Goal: Obtain resource: Download file/media

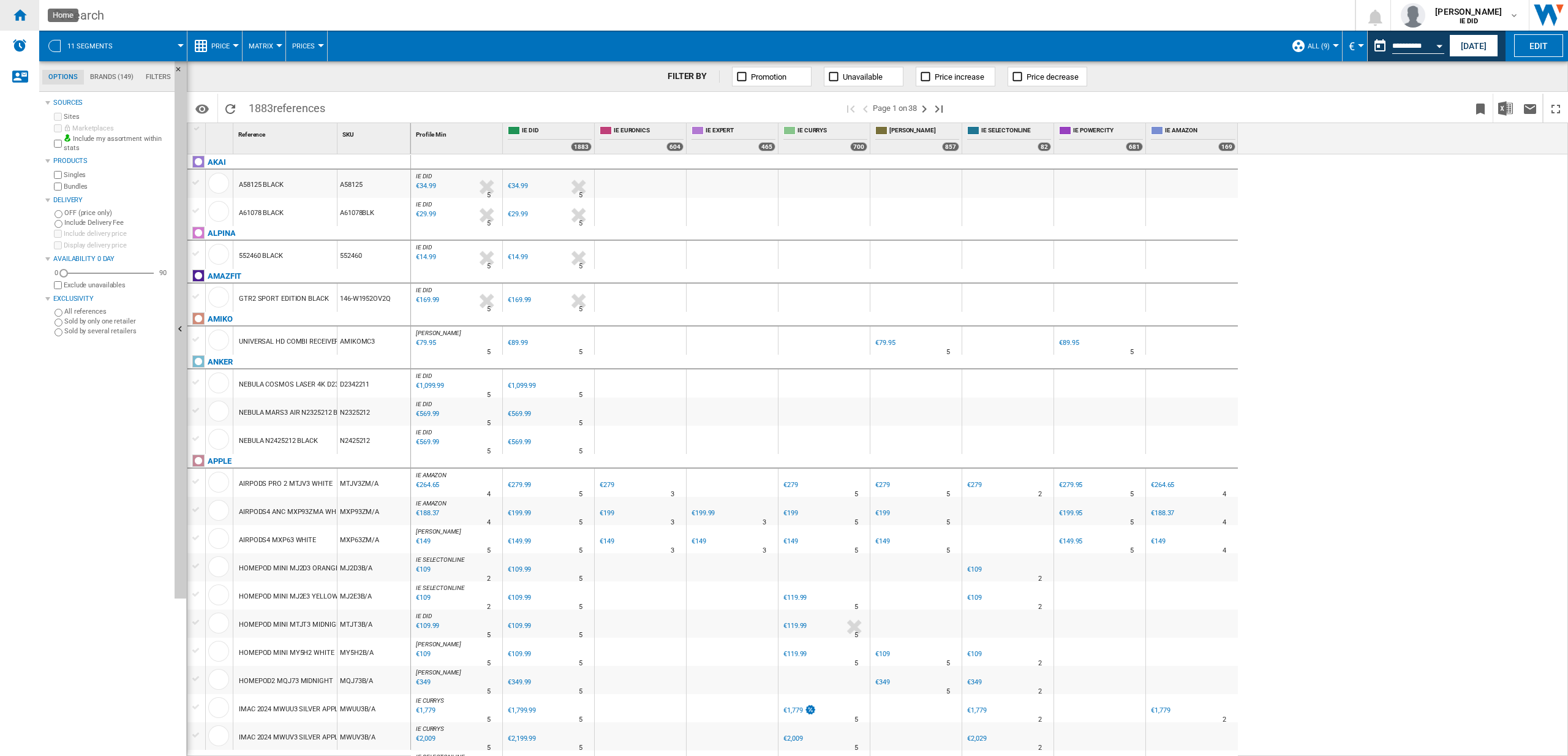
click at [35, 20] on div "Home" at bounding box center [19, 15] width 39 height 30
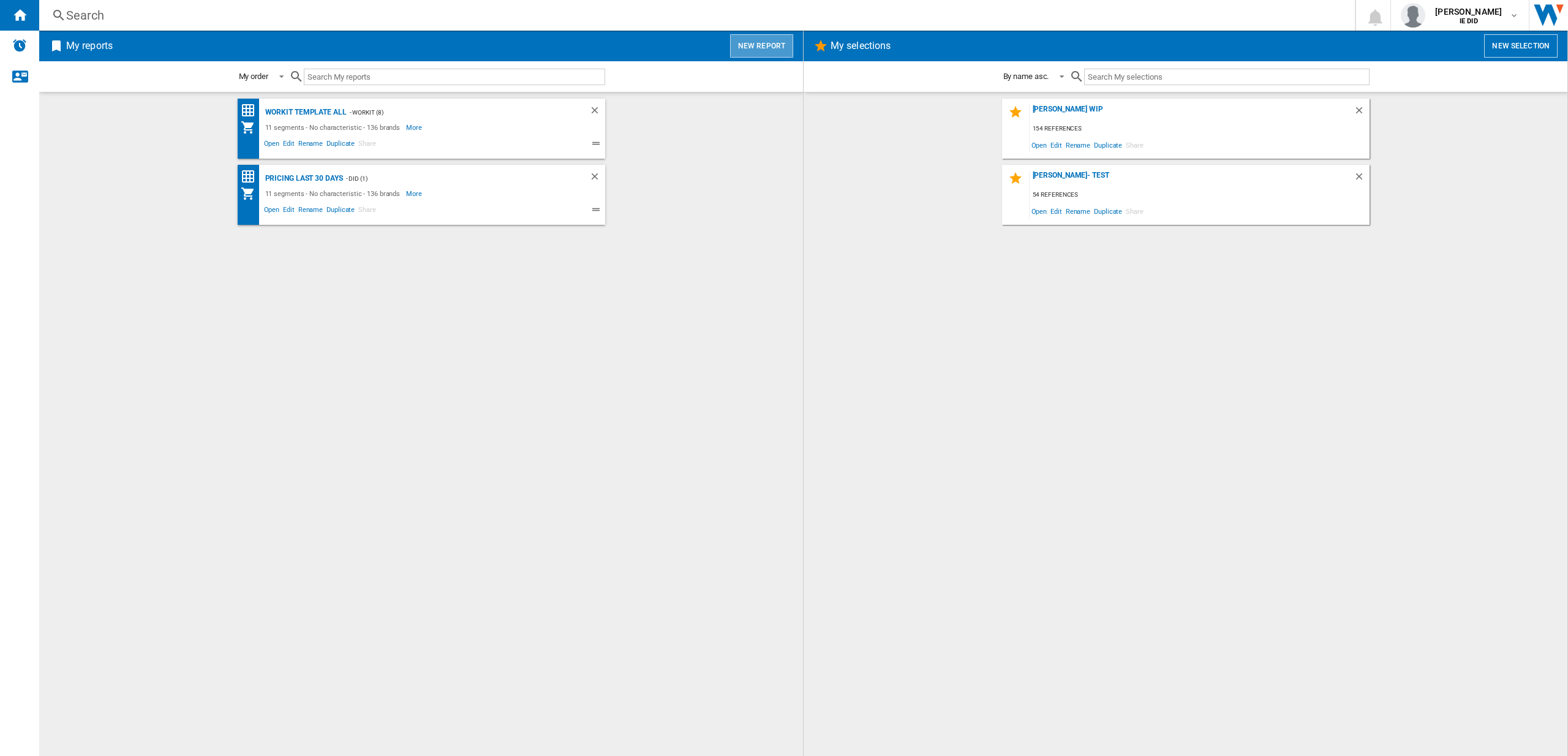
click at [766, 49] on button "New report" at bounding box center [761, 45] width 63 height 23
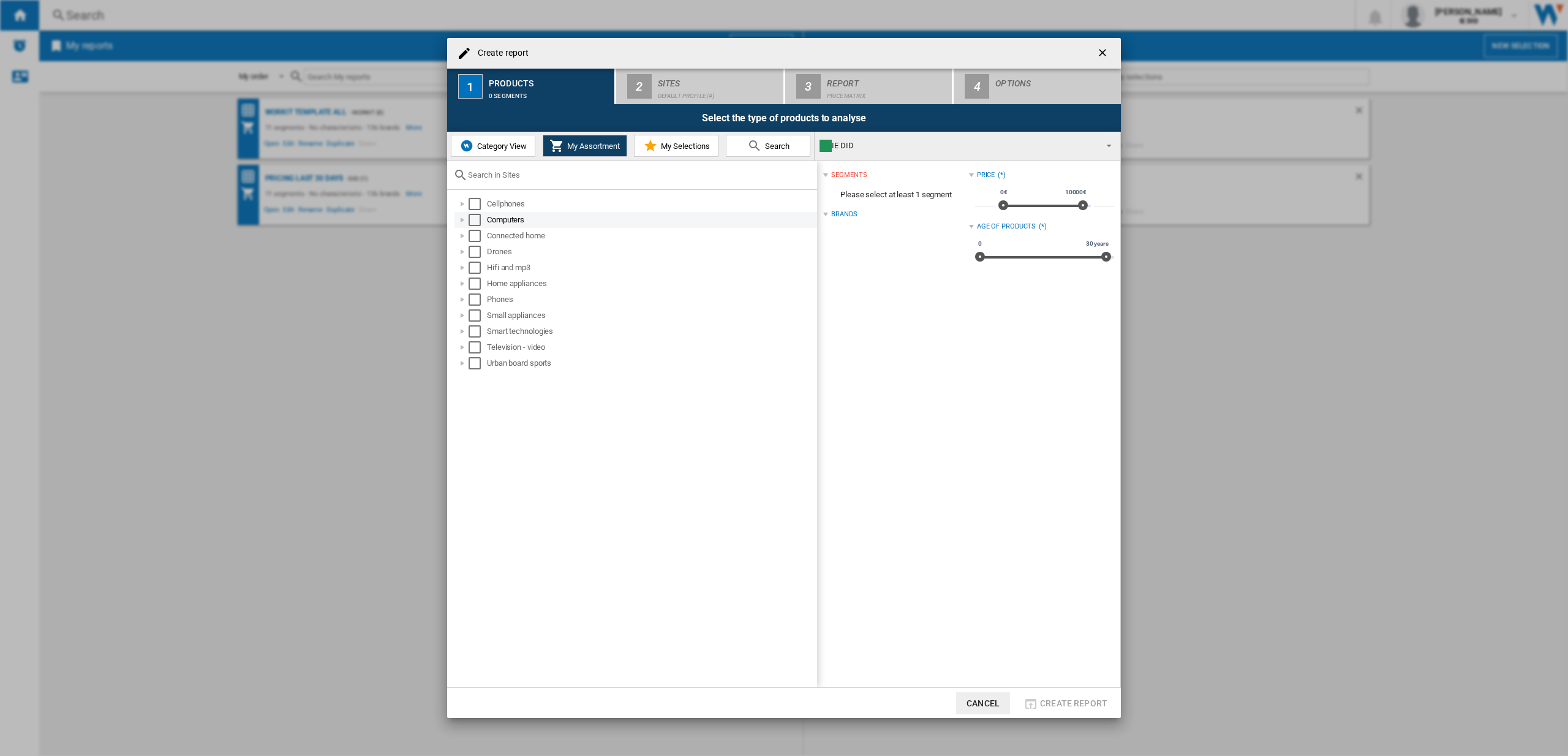
drag, startPoint x: 476, startPoint y: 207, endPoint x: 479, endPoint y: 222, distance: 15.3
click at [477, 209] on div "Select" at bounding box center [474, 203] width 12 height 12
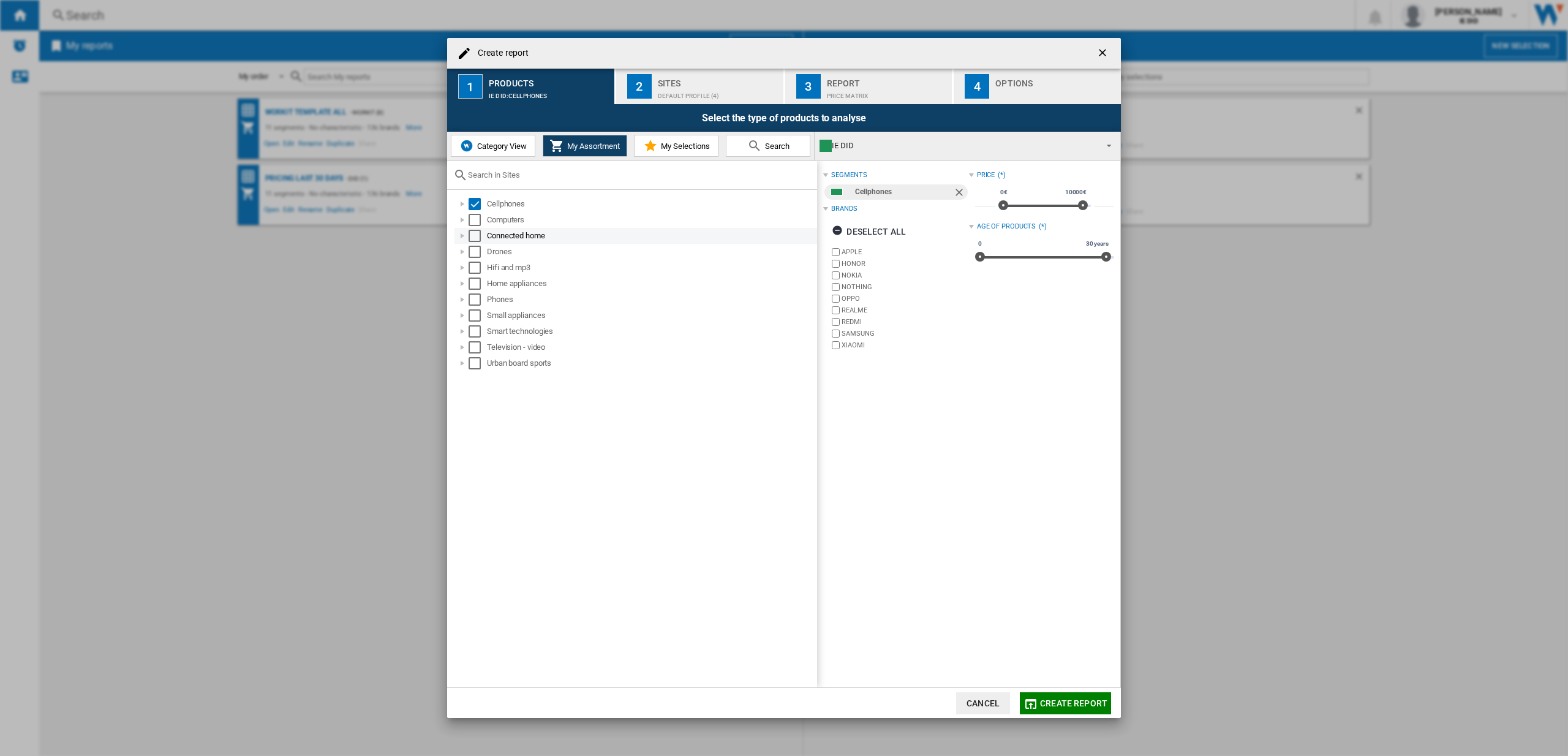
drag, startPoint x: 479, startPoint y: 222, endPoint x: 477, endPoint y: 233, distance: 11.2
click at [479, 224] on div "Select" at bounding box center [474, 220] width 12 height 12
drag, startPoint x: 473, startPoint y: 238, endPoint x: 468, endPoint y: 253, distance: 15.8
click at [473, 238] on div "Select" at bounding box center [474, 235] width 12 height 12
click at [468, 253] on div "Drones" at bounding box center [636, 251] width 363 height 16
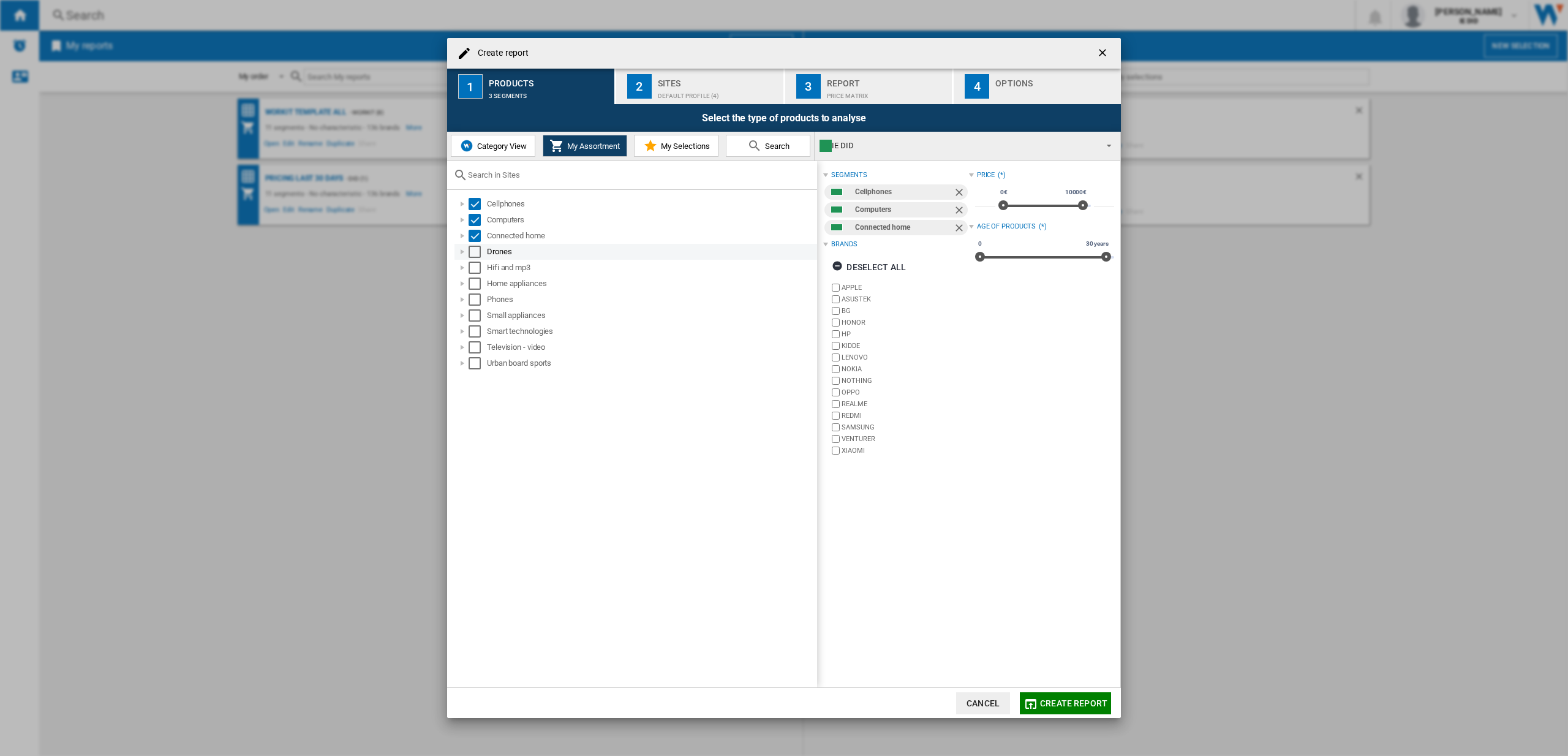
click at [473, 253] on div "Select" at bounding box center [474, 251] width 12 height 12
click at [475, 274] on div "Hifi and mp3" at bounding box center [636, 267] width 363 height 16
click at [475, 275] on div "Hifi and mp3" at bounding box center [636, 267] width 363 height 16
click at [475, 291] on div "Phones" at bounding box center [636, 299] width 363 height 16
drag, startPoint x: 474, startPoint y: 269, endPoint x: 476, endPoint y: 276, distance: 7.3
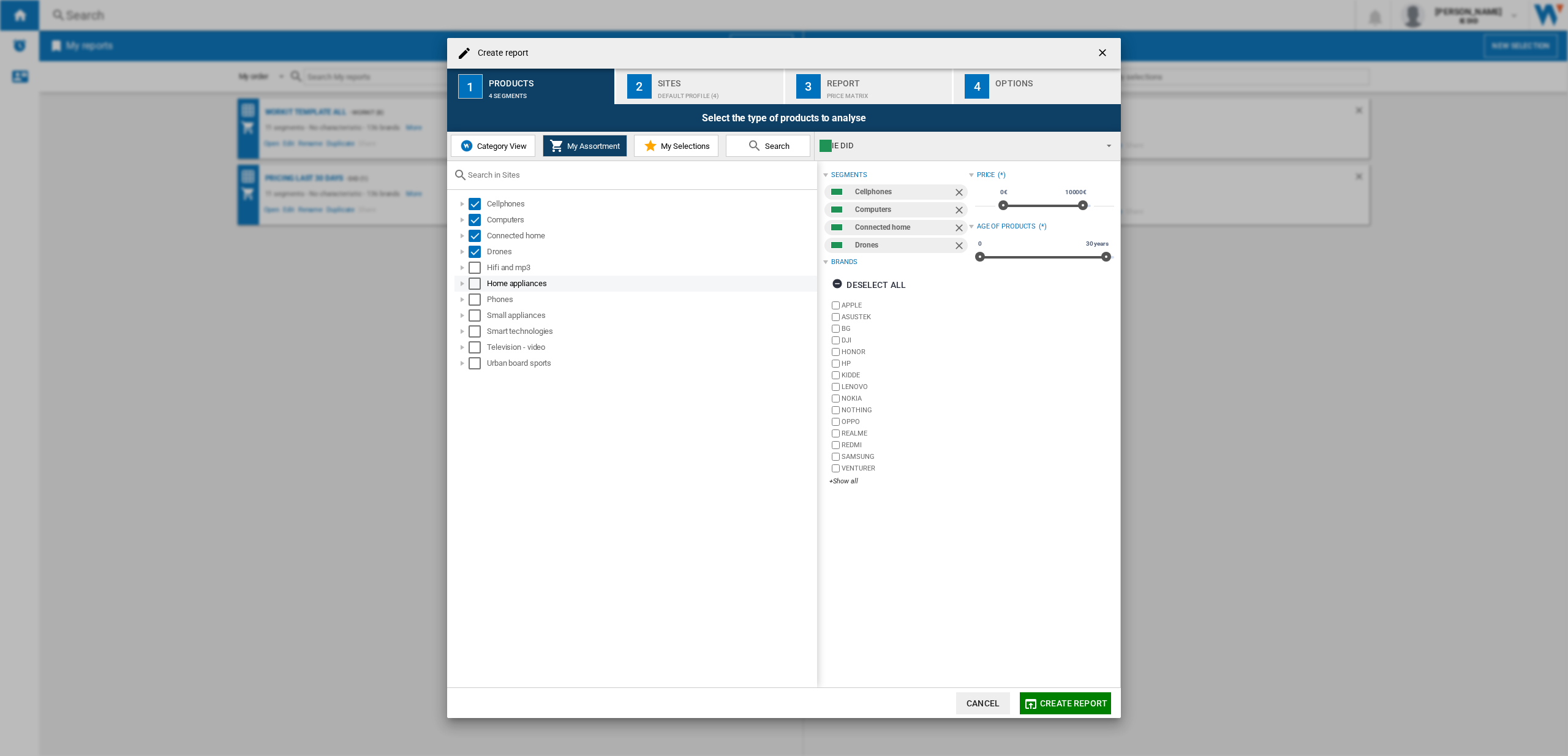
click at [474, 269] on div "Select" at bounding box center [474, 267] width 12 height 12
drag, startPoint x: 475, startPoint y: 282, endPoint x: 471, endPoint y: 307, distance: 25.3
click at [475, 282] on div "Select" at bounding box center [474, 283] width 12 height 12
drag, startPoint x: 475, startPoint y: 300, endPoint x: 473, endPoint y: 307, distance: 7.3
click at [475, 300] on div "Select" at bounding box center [474, 299] width 12 height 12
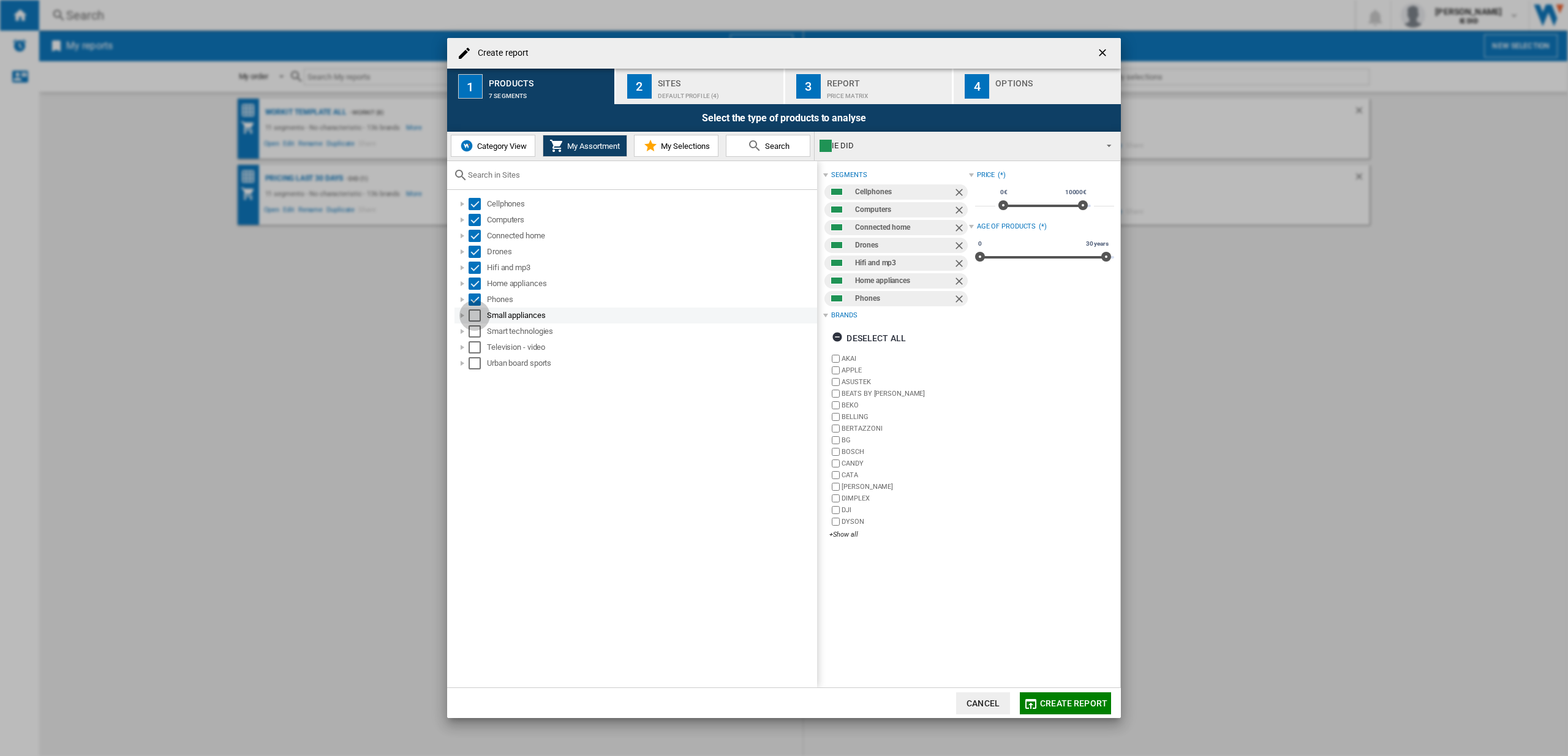
click at [474, 314] on div "Select" at bounding box center [474, 315] width 12 height 12
drag, startPoint x: 475, startPoint y: 326, endPoint x: 476, endPoint y: 345, distance: 19.0
click at [476, 327] on div "Select" at bounding box center [474, 331] width 12 height 12
drag, startPoint x: 476, startPoint y: 344, endPoint x: 475, endPoint y: 356, distance: 12.0
click at [477, 346] on div "Select" at bounding box center [474, 346] width 12 height 12
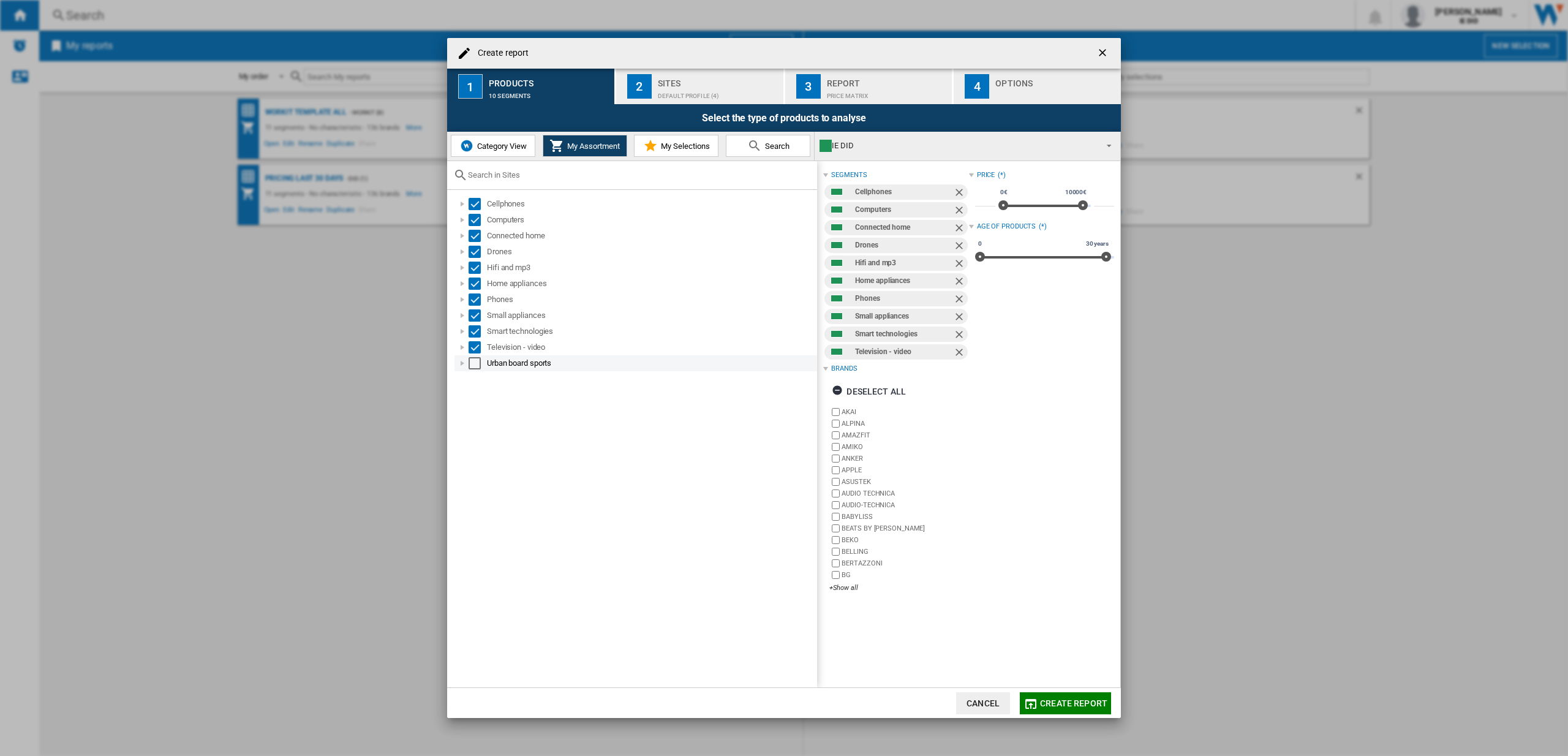
click at [475, 360] on div "Select" at bounding box center [474, 363] width 12 height 12
click at [671, 96] on div "Default profile (4)" at bounding box center [717, 93] width 120 height 13
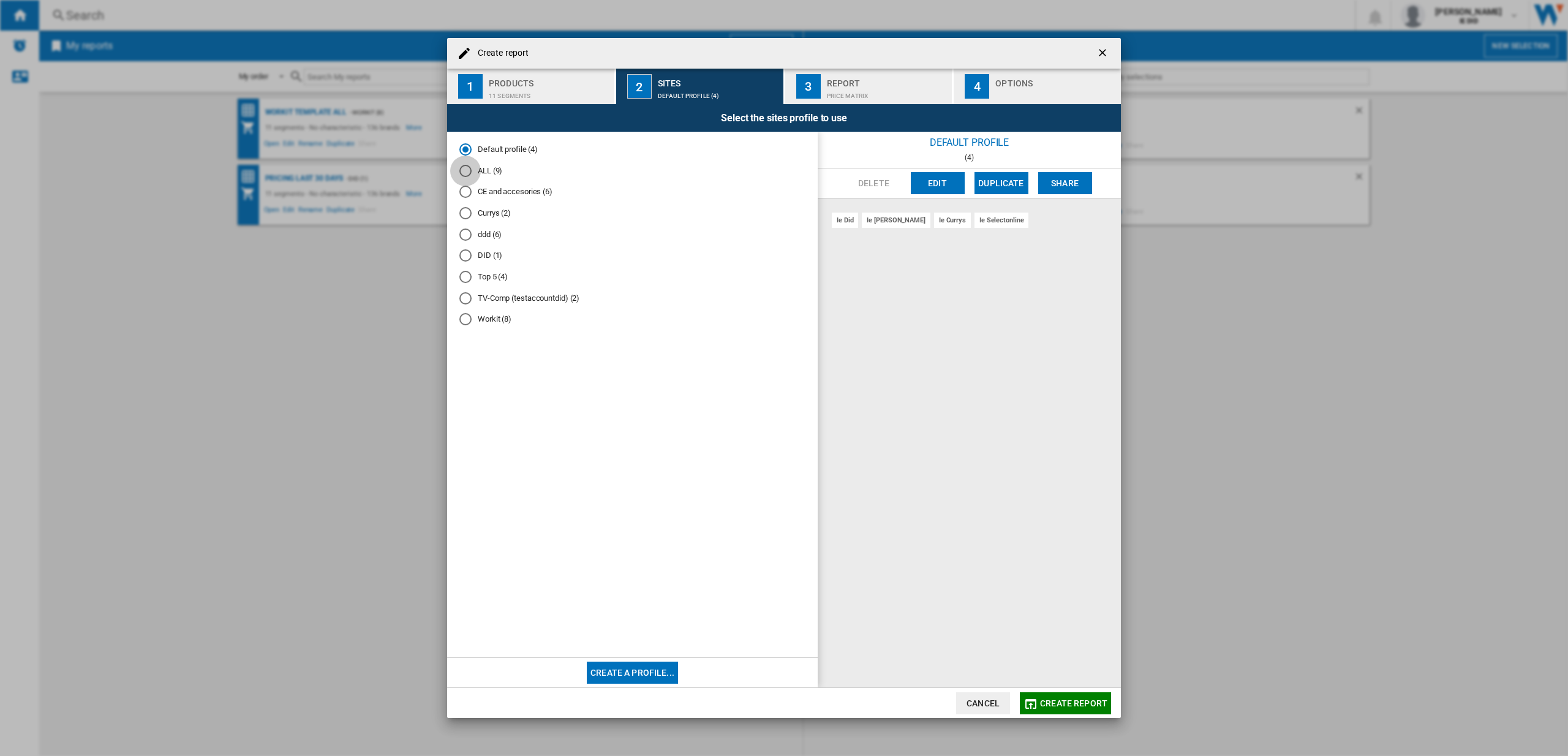
click at [468, 175] on div "ALL (9)" at bounding box center [465, 170] width 12 height 12
click at [1051, 702] on span "Create report" at bounding box center [1073, 703] width 67 height 10
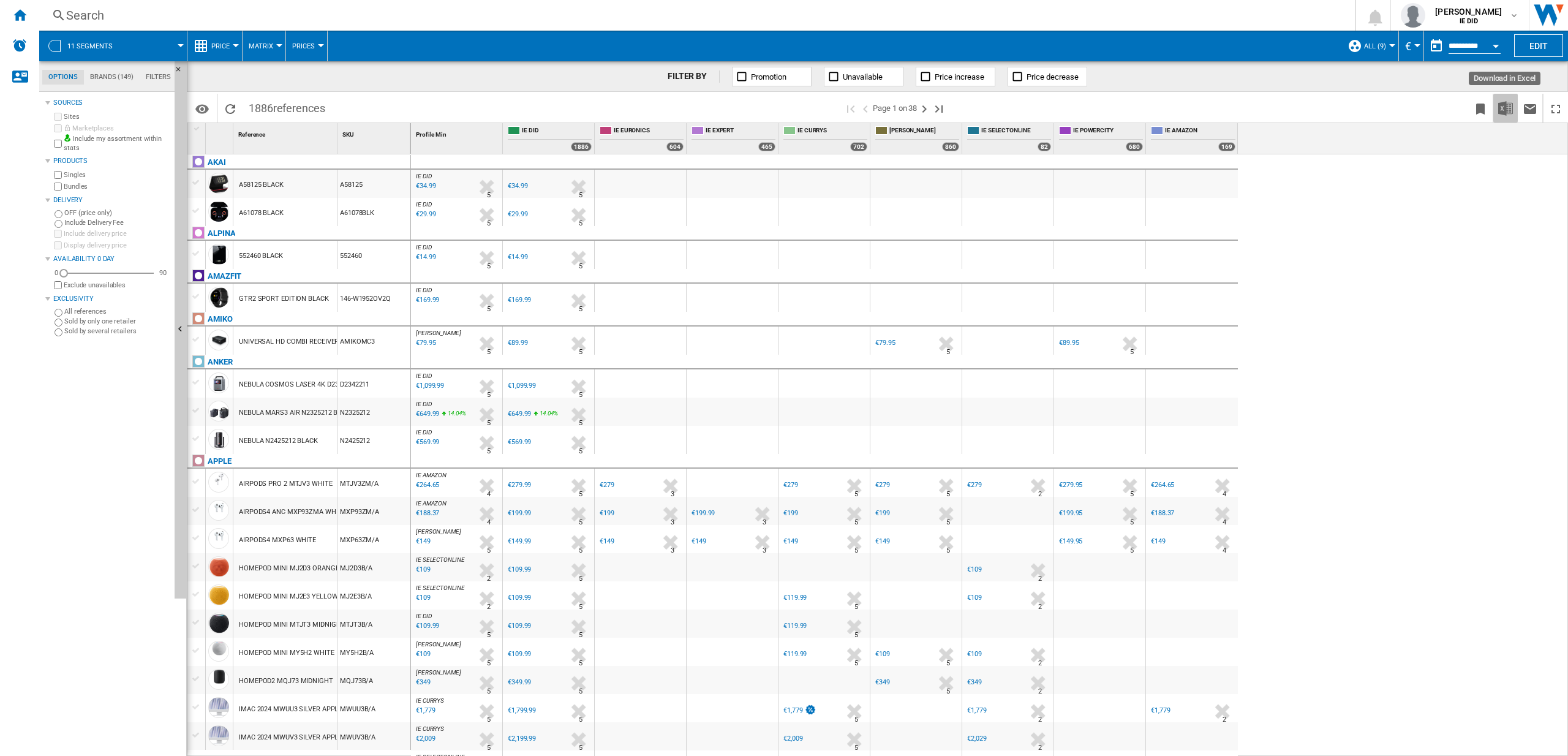
click at [1511, 109] on img "Download in Excel" at bounding box center [1506, 108] width 15 height 15
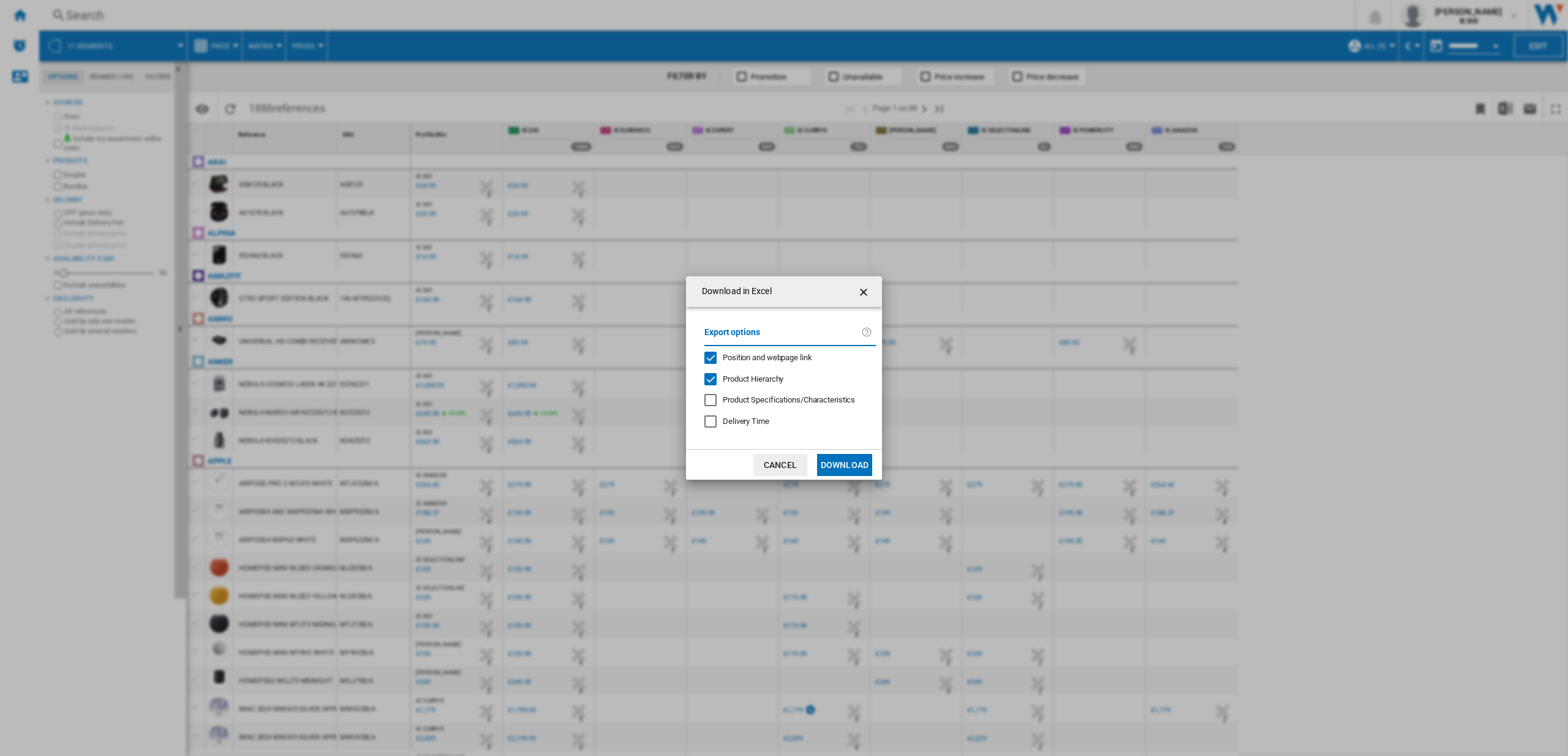
click at [847, 463] on button "Download" at bounding box center [845, 465] width 55 height 22
